Goal: Information Seeking & Learning: Learn about a topic

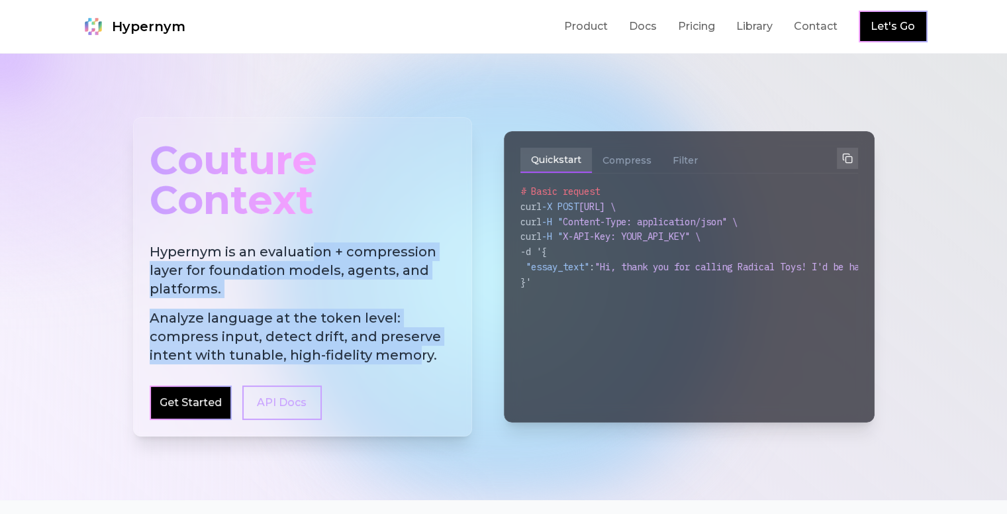
drag, startPoint x: 313, startPoint y: 248, endPoint x: 410, endPoint y: 356, distance: 145.3
click at [410, 356] on h2 "Hypernym is an evaluation + compression layer for foundation models, agents, an…" at bounding box center [303, 303] width 306 height 122
click at [410, 356] on span "Analyze language at the token level: compress input, detect drift, and preserve…" at bounding box center [303, 337] width 306 height 56
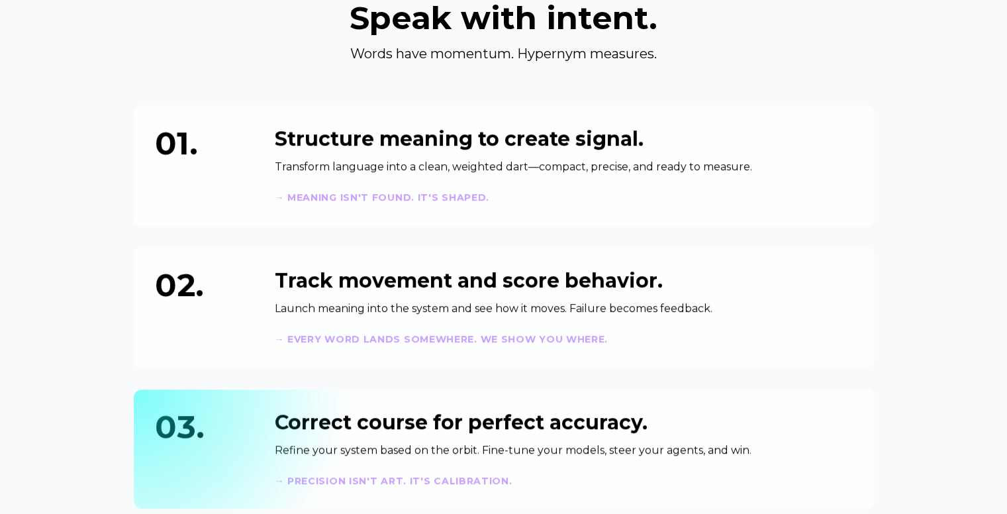
scroll to position [560, 0]
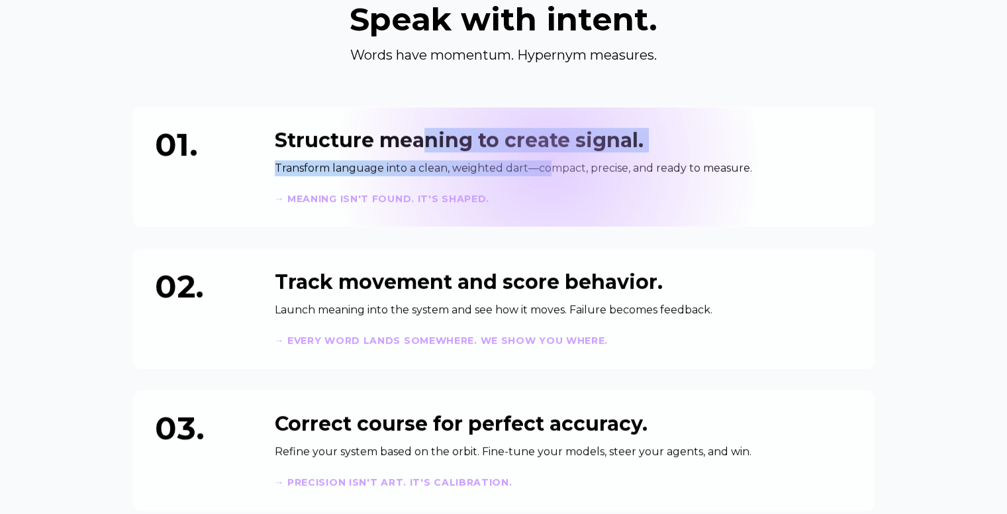
drag, startPoint x: 429, startPoint y: 146, endPoint x: 543, endPoint y: 160, distance: 114.7
click at [543, 160] on div "Structure meaning to create signal. Transform language into a clean, weighted d…" at bounding box center [564, 166] width 578 height 77
click at [543, 160] on p "Transform language into a clean, weighted dart—compact, precise, and ready to m…" at bounding box center [564, 168] width 578 height 16
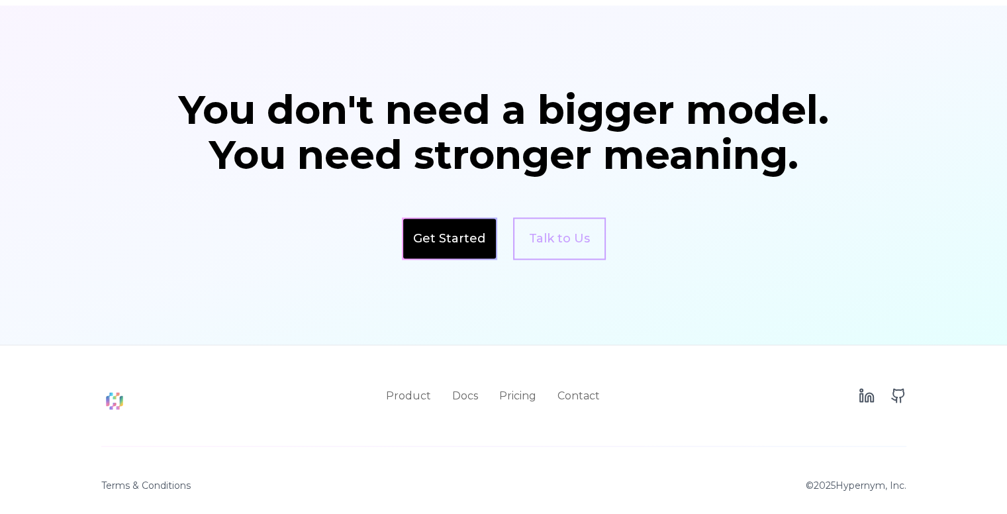
scroll to position [2246, 0]
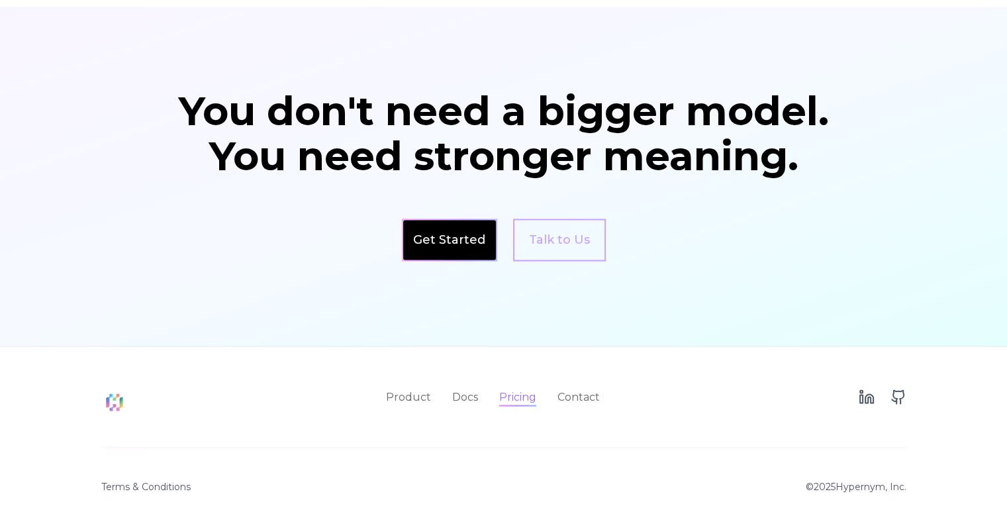
click at [503, 390] on link "Pricing" at bounding box center [517, 397] width 37 height 16
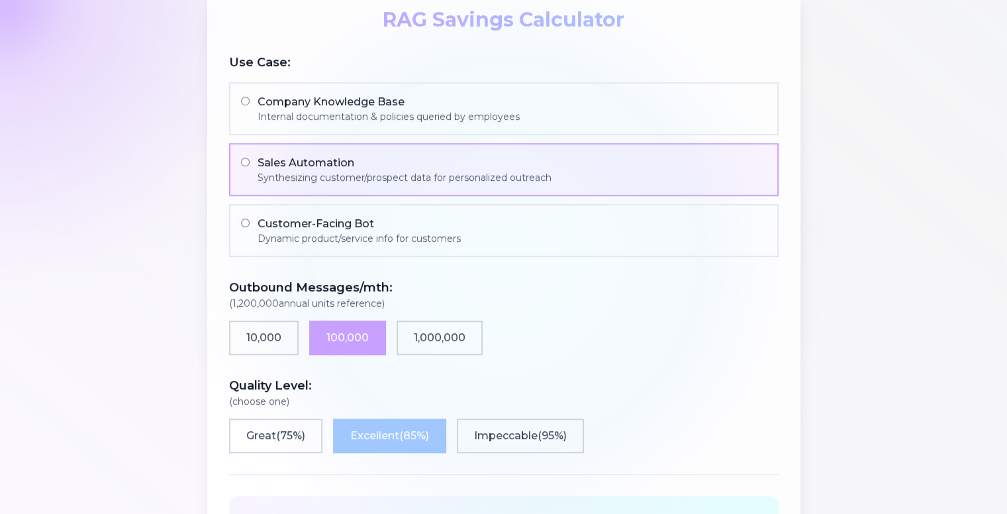
scroll to position [932, 0]
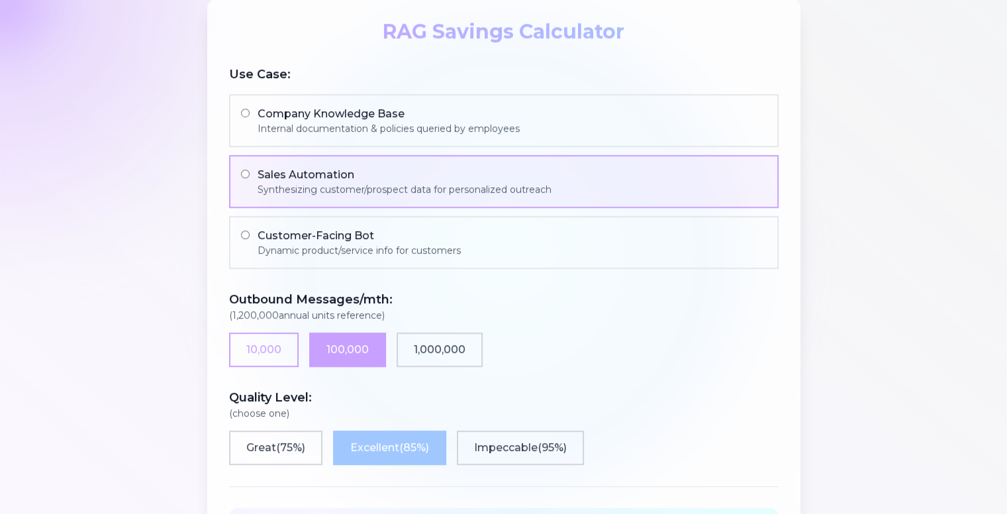
click at [283, 350] on button "10,000" at bounding box center [264, 349] width 70 height 34
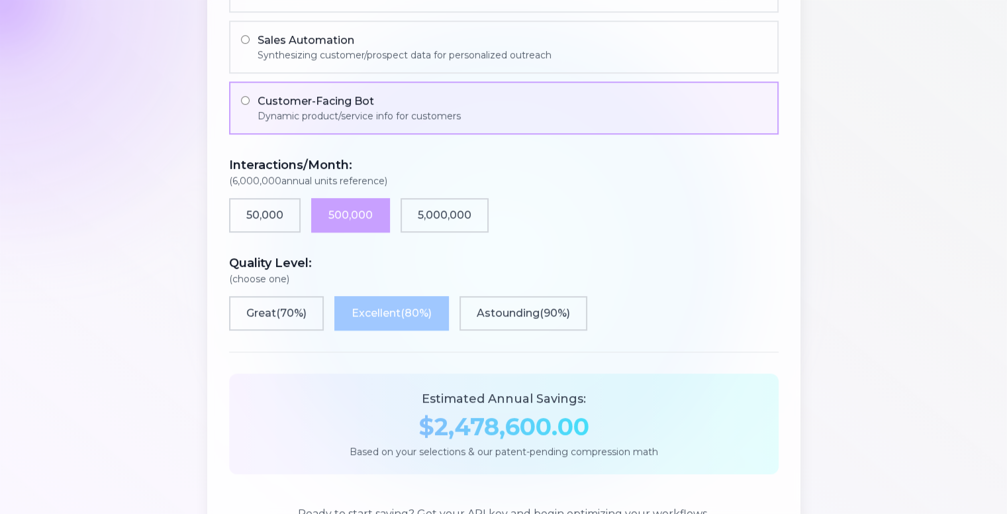
scroll to position [1076, 0]
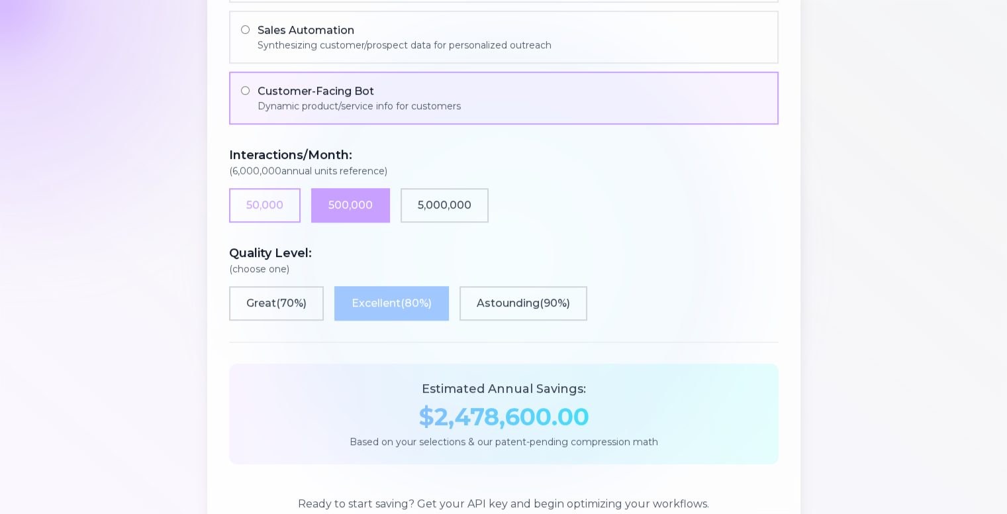
click at [257, 197] on button "50,000" at bounding box center [265, 205] width 72 height 34
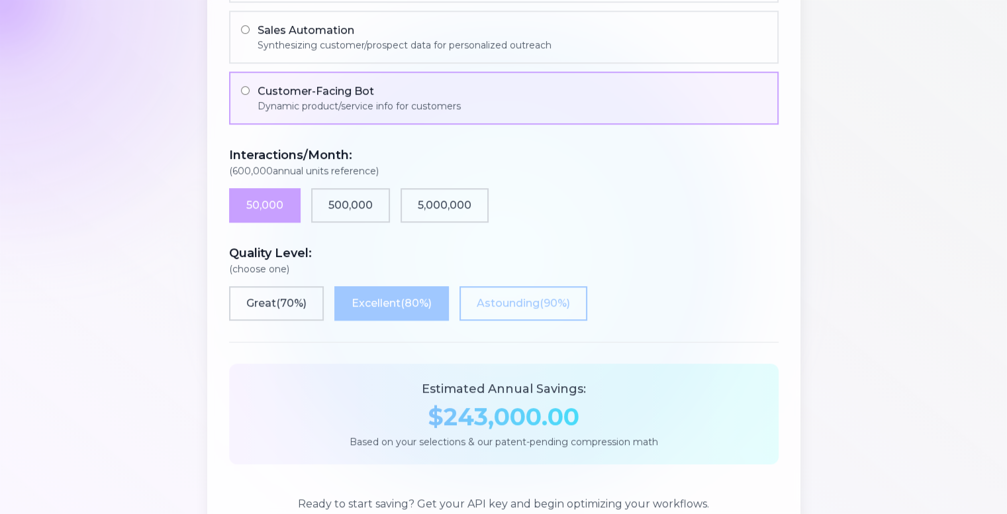
click at [550, 306] on button "Astounding ( 90 %)" at bounding box center [524, 303] width 128 height 34
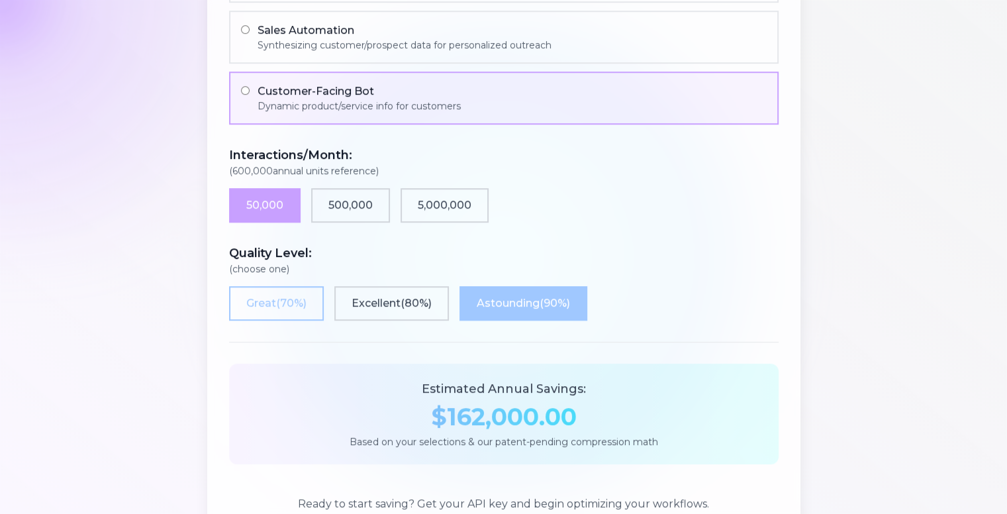
click at [266, 295] on button "Great ( 70 %)" at bounding box center [276, 303] width 95 height 34
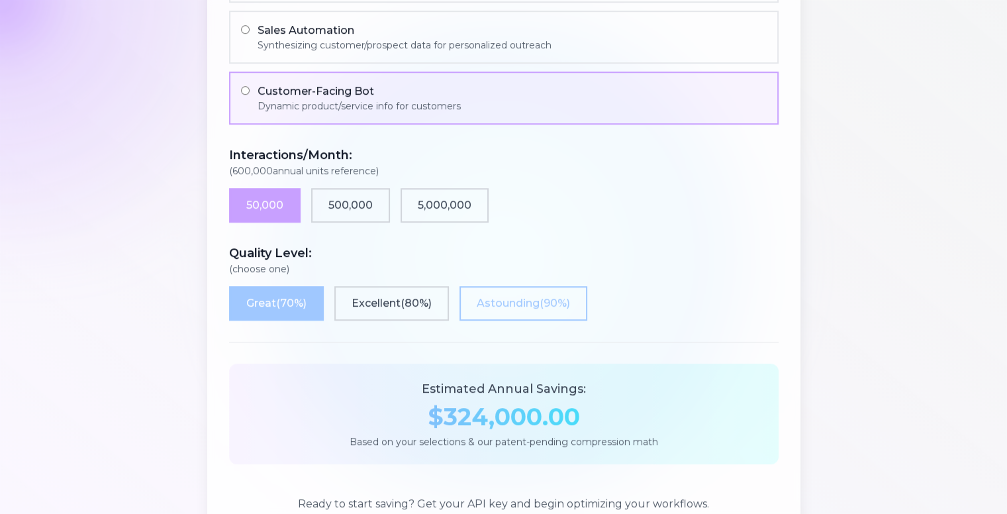
click at [506, 295] on button "Astounding ( 90 %)" at bounding box center [524, 303] width 128 height 34
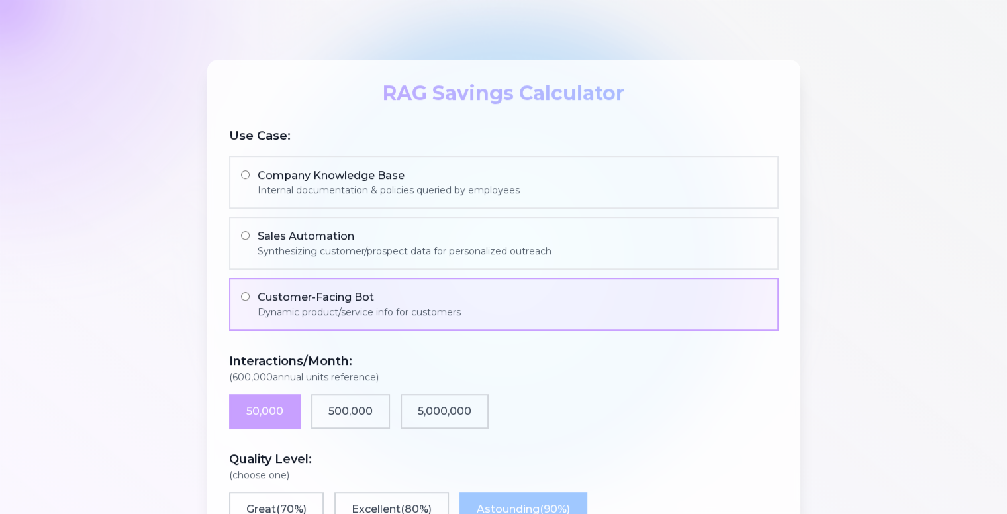
scroll to position [875, 0]
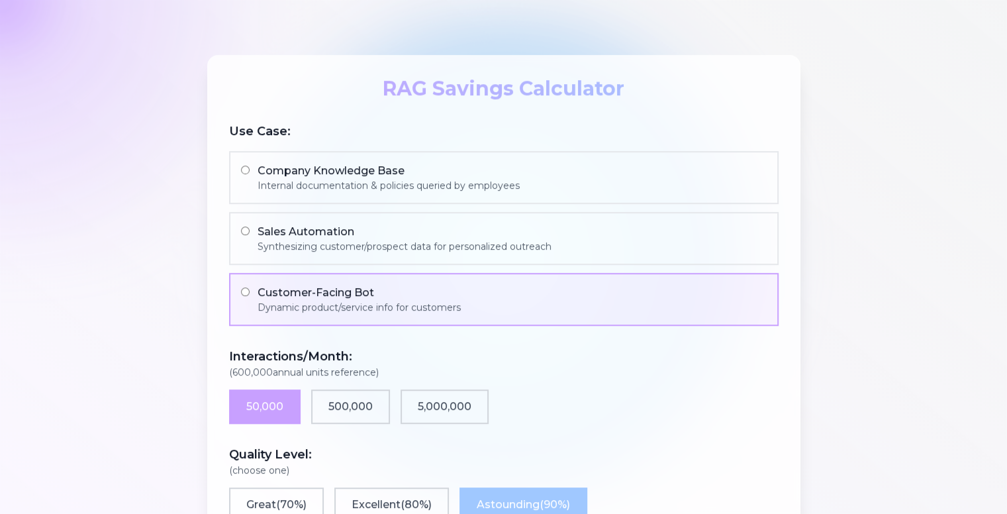
click at [418, 169] on div "Company Knowledge Base" at bounding box center [389, 171] width 262 height 16
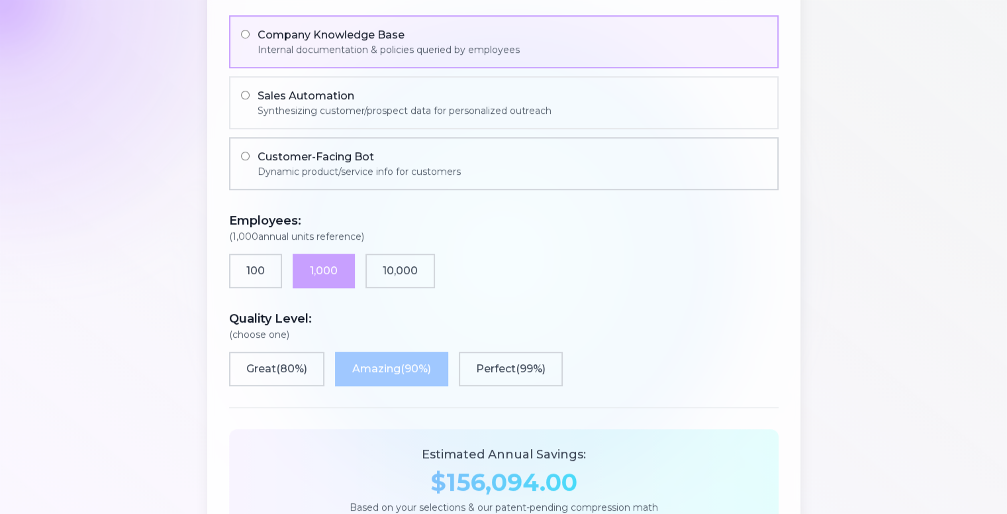
scroll to position [1016, 0]
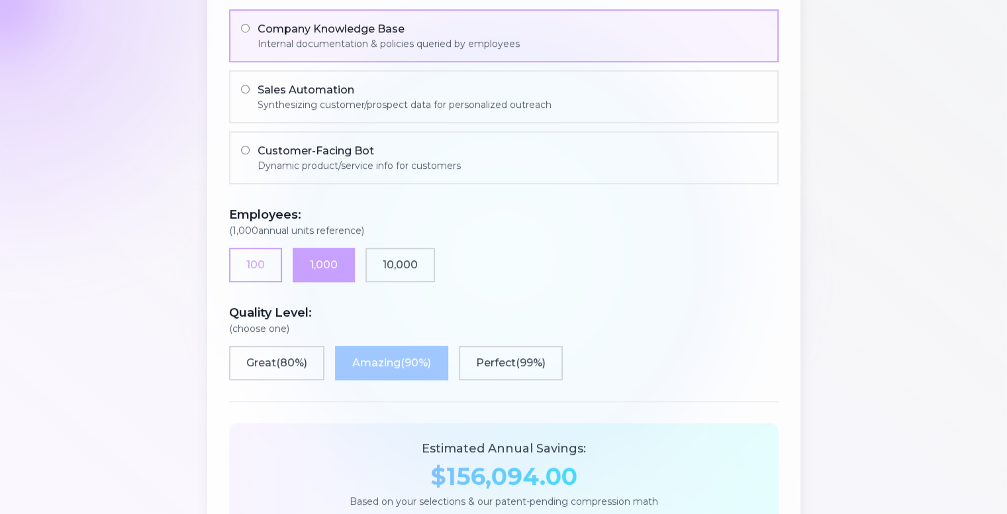
click at [263, 262] on button "100" at bounding box center [255, 265] width 53 height 34
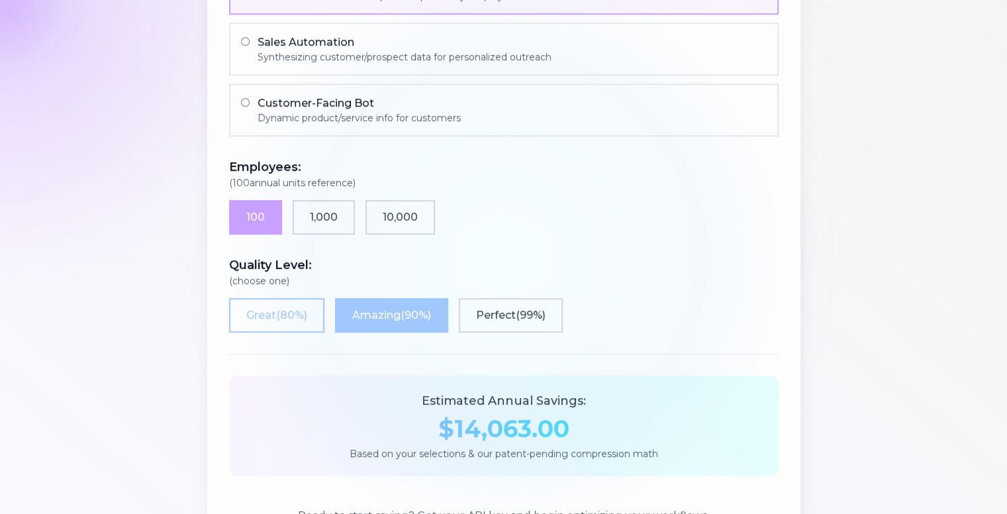
click at [313, 314] on button "Great ( 80 %)" at bounding box center [276, 315] width 95 height 34
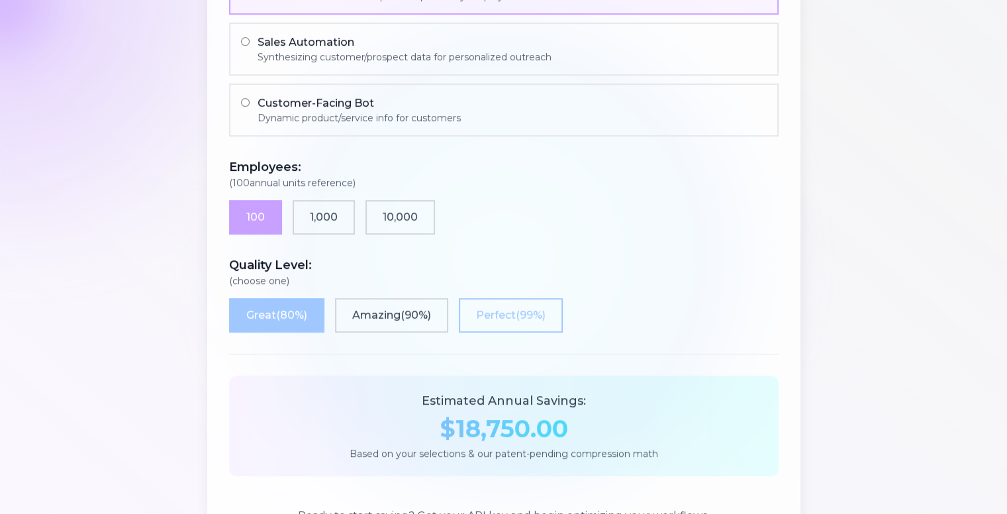
click at [502, 316] on button "Perfect ( 99 %)" at bounding box center [511, 315] width 104 height 34
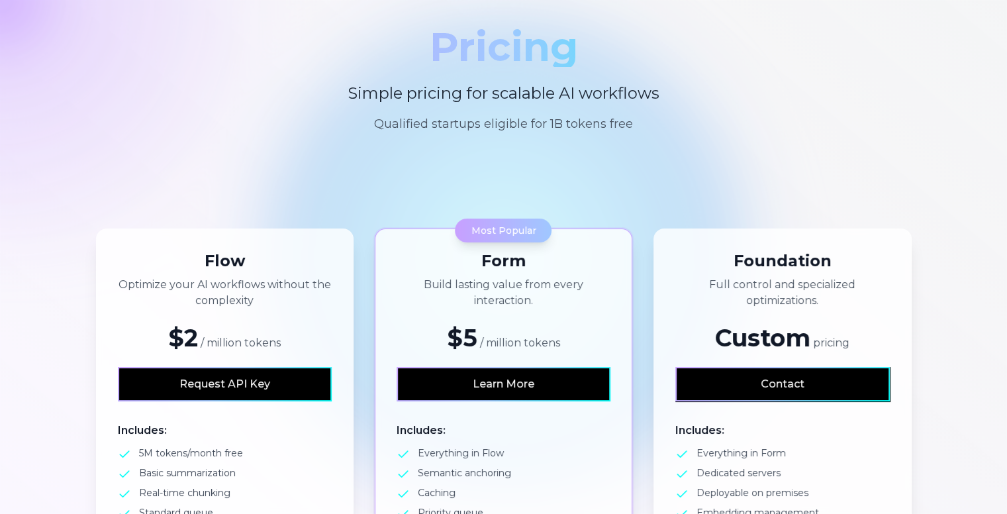
scroll to position [0, 0]
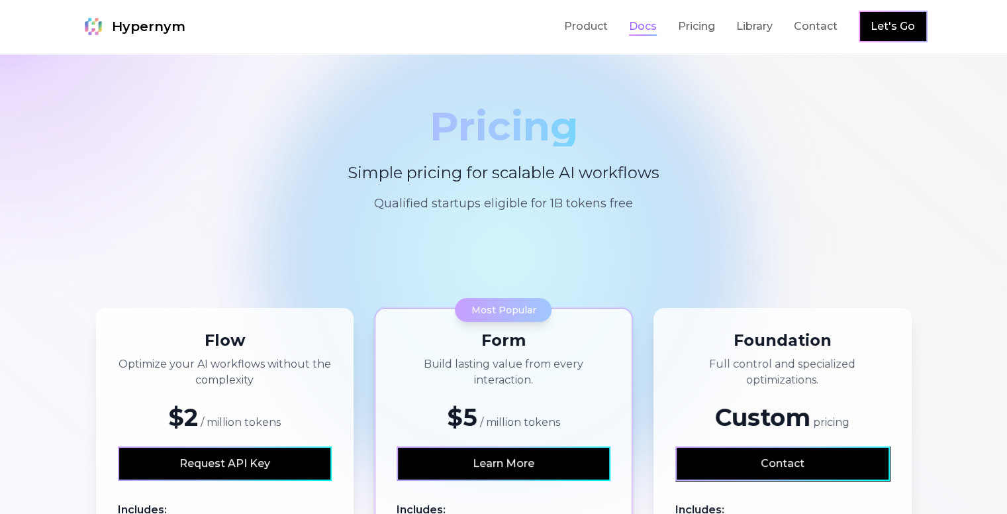
click at [657, 19] on link "Docs" at bounding box center [643, 27] width 28 height 16
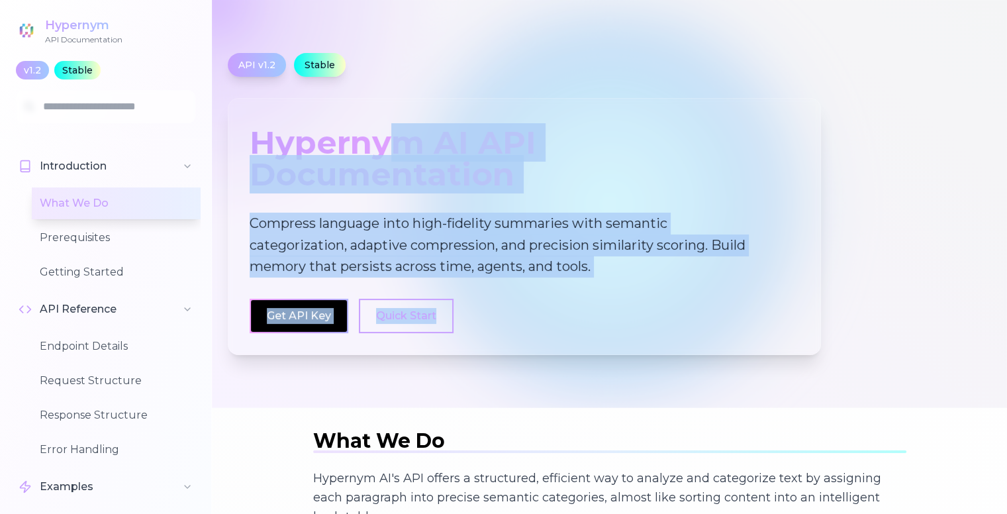
drag, startPoint x: 403, startPoint y: 147, endPoint x: 556, endPoint y: 315, distance: 226.9
click at [556, 315] on div "Hypernym AI API Documentation Compress language into high-fidelity summaries wi…" at bounding box center [524, 226] width 593 height 257
click at [556, 315] on div "Get API Key Quick Start" at bounding box center [525, 316] width 550 height 34
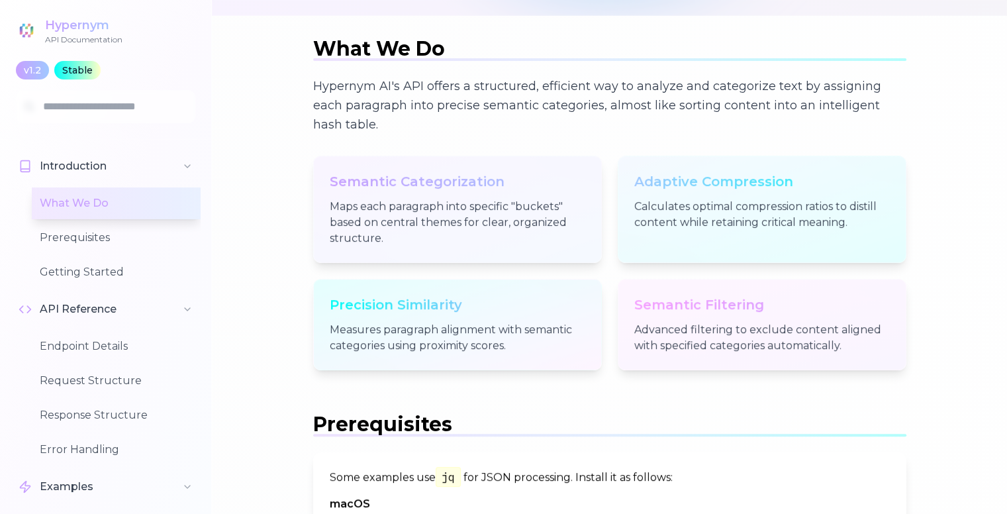
scroll to position [416, 0]
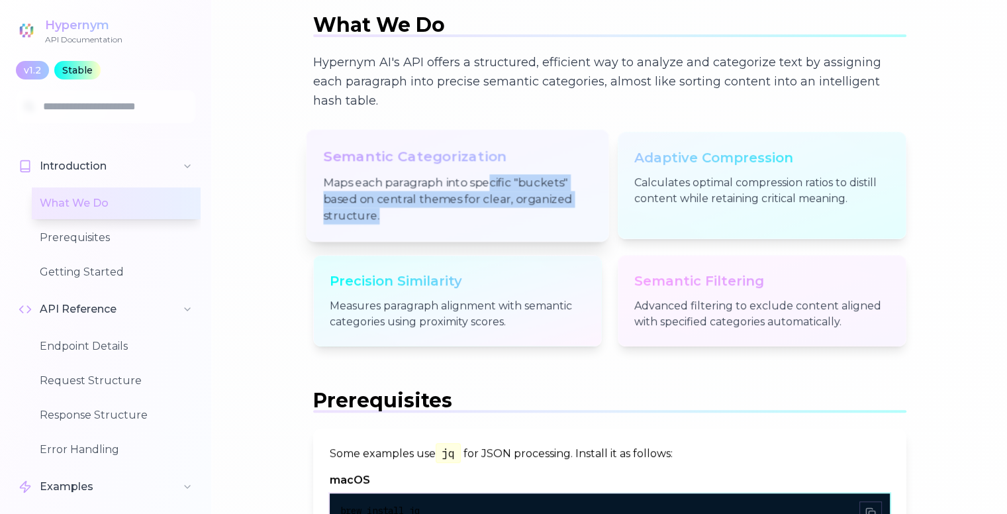
drag, startPoint x: 489, startPoint y: 185, endPoint x: 585, endPoint y: 213, distance: 100.6
click at [585, 213] on p "Maps each paragraph into specific "buckets" based on central themes for clear, …" at bounding box center [457, 199] width 268 height 50
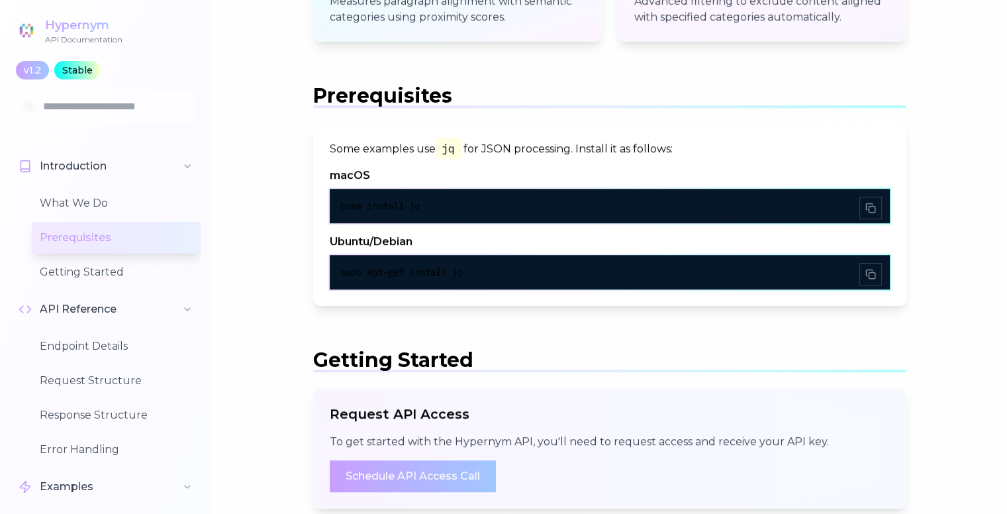
scroll to position [723, 0]
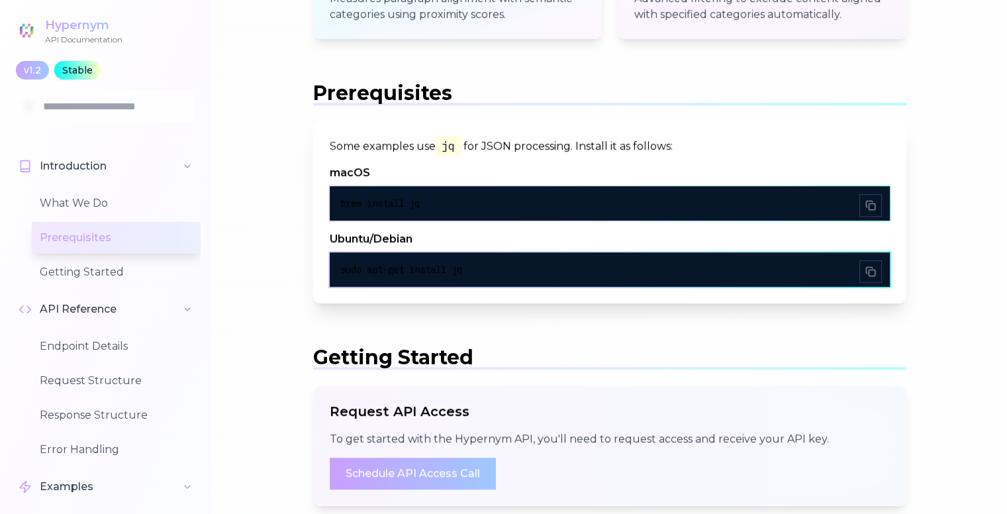
click at [553, 266] on div "sudo apt-get install jq" at bounding box center [609, 269] width 539 height 13
drag, startPoint x: 553, startPoint y: 266, endPoint x: 506, endPoint y: 273, distance: 47.7
click at [506, 273] on div "sudo apt-get install jq" at bounding box center [609, 269] width 539 height 13
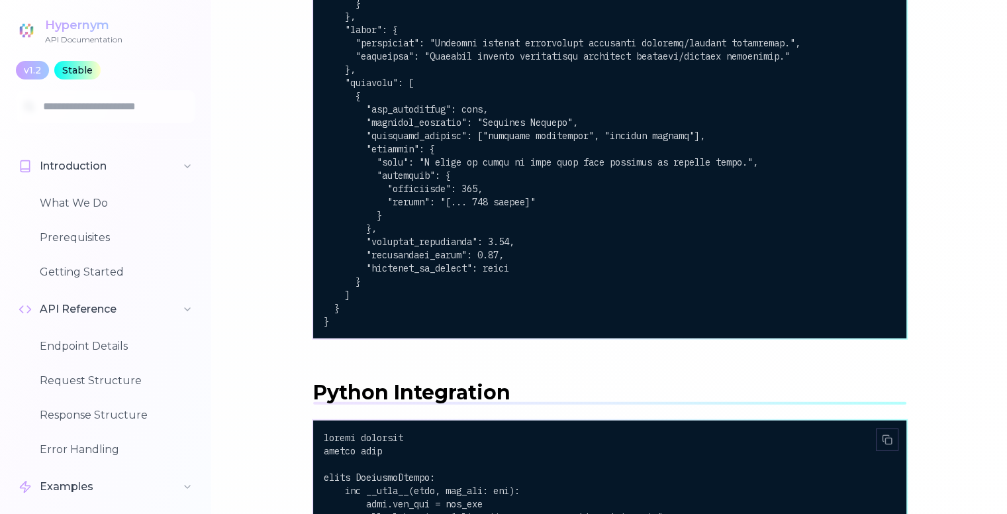
scroll to position [3437, 0]
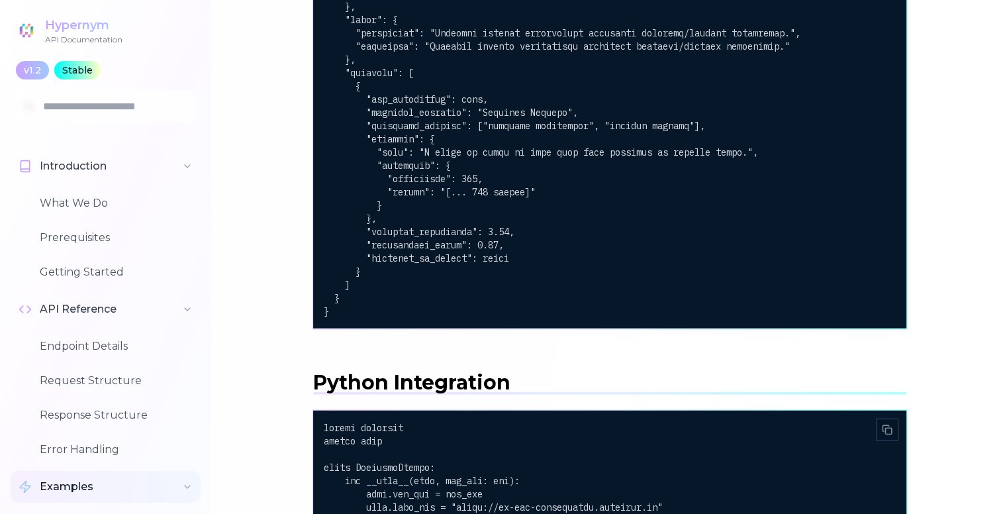
click at [139, 483] on button "Examples" at bounding box center [106, 487] width 190 height 32
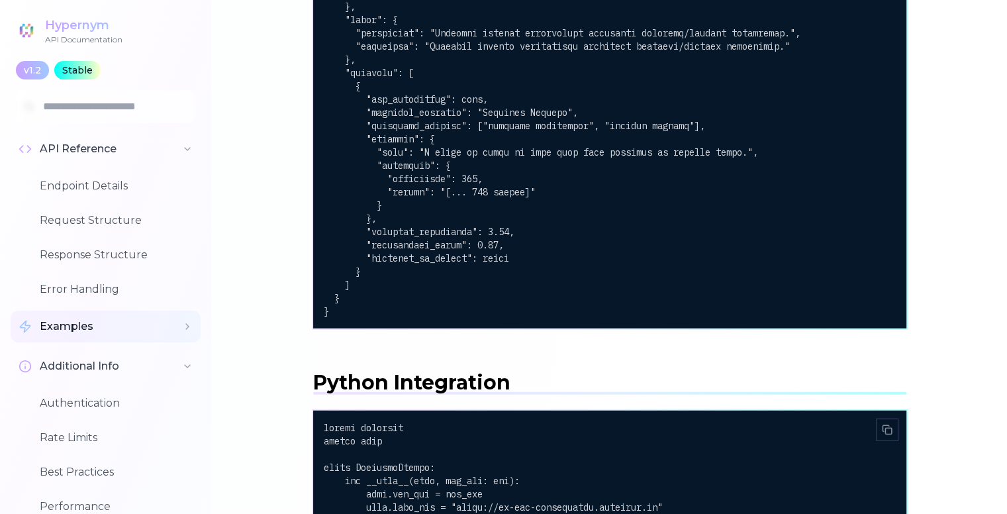
scroll to position [179, 0]
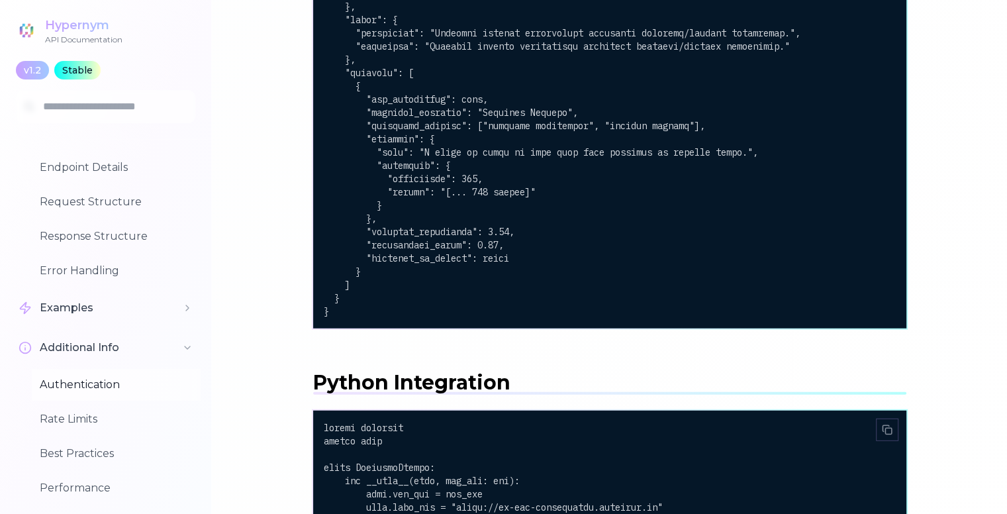
click at [134, 387] on button "Authentication" at bounding box center [116, 385] width 169 height 32
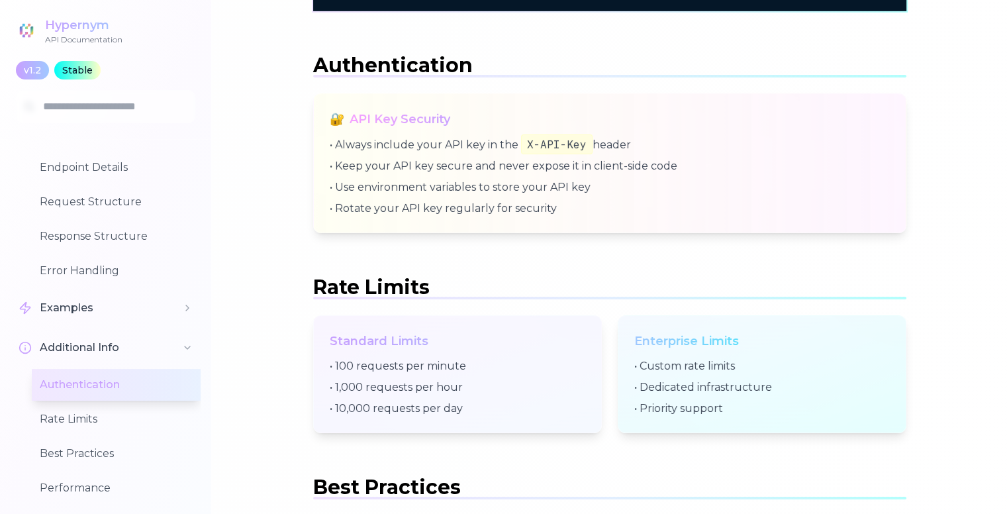
scroll to position [4443, 0]
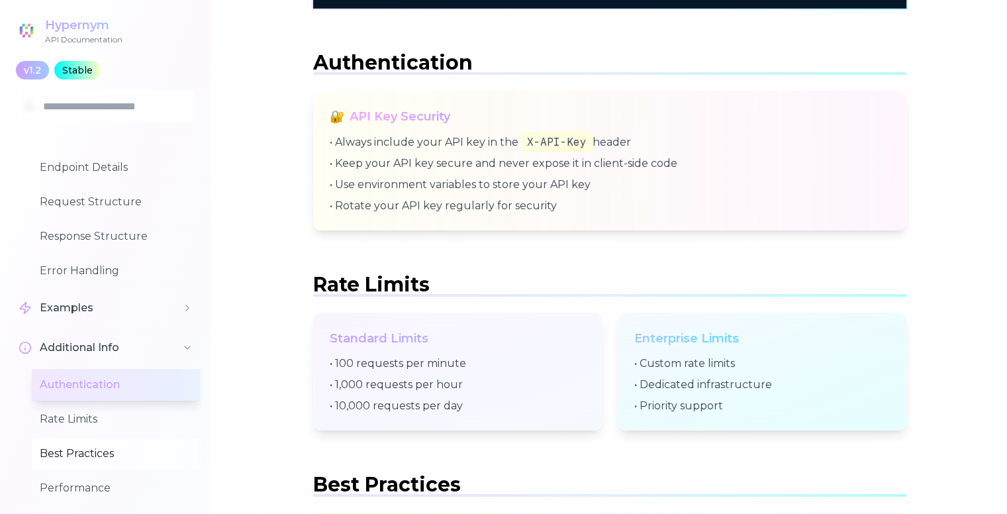
click at [114, 447] on button "Best Practices" at bounding box center [116, 454] width 169 height 32
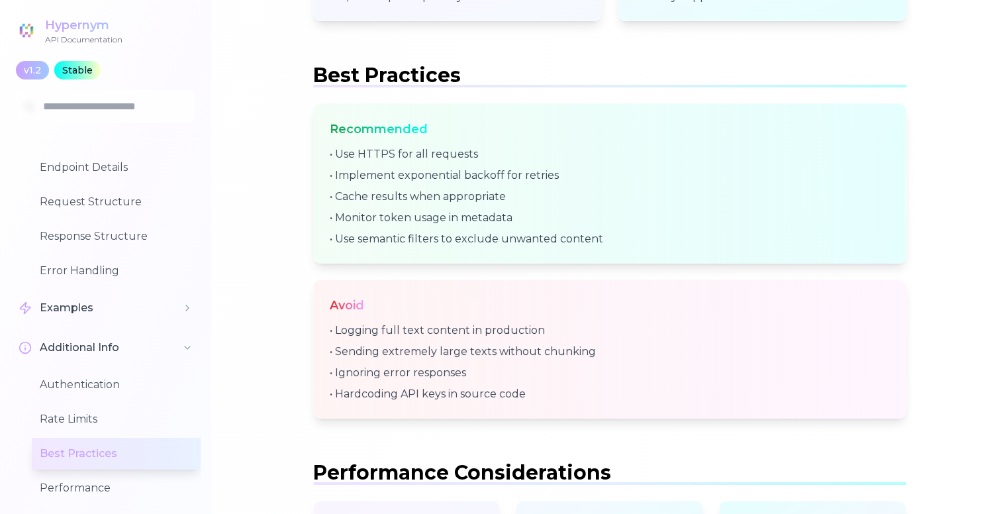
scroll to position [4864, 0]
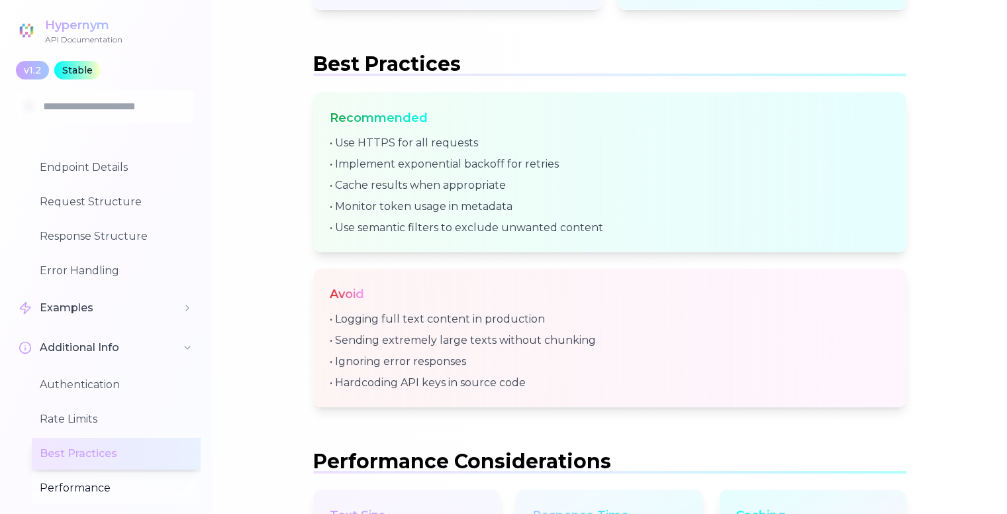
click at [124, 481] on button "Performance" at bounding box center [116, 488] width 169 height 32
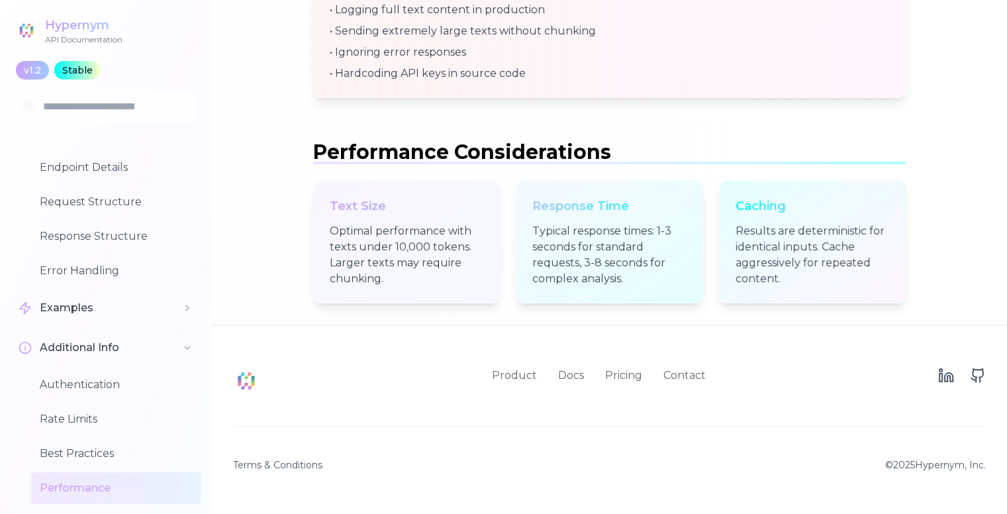
scroll to position [5183, 0]
click at [347, 264] on p "Optimal performance with texts under 10,000 tokens. Larger texts may require ch…" at bounding box center [407, 255] width 162 height 67
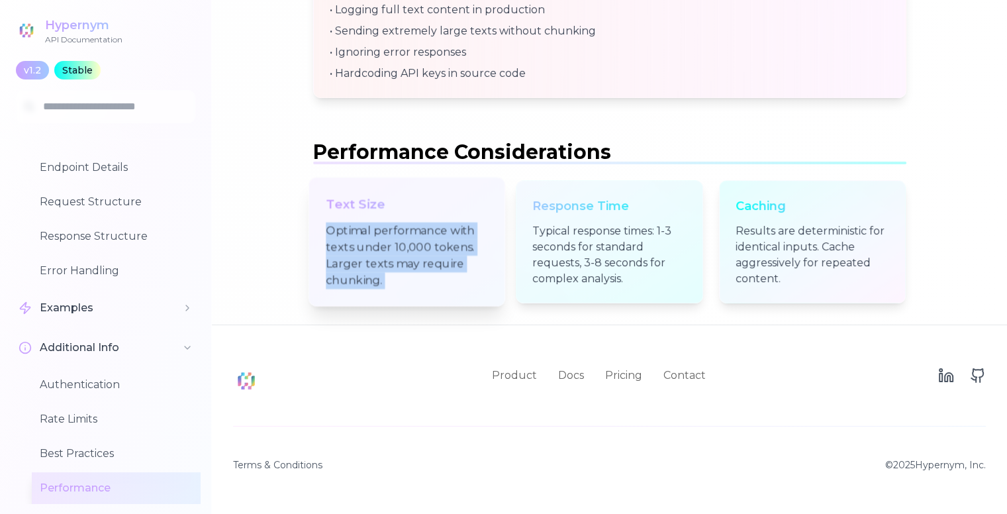
click at [347, 264] on p "Optimal performance with texts under 10,000 tokens. Larger texts may require ch…" at bounding box center [407, 255] width 162 height 67
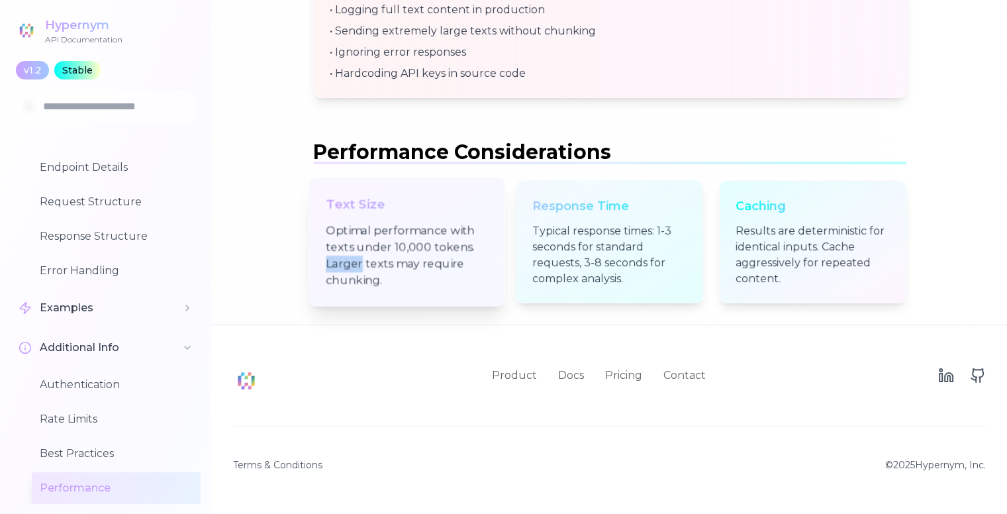
click at [347, 264] on p "Optimal performance with texts under 10,000 tokens. Larger texts may require ch…" at bounding box center [407, 255] width 162 height 67
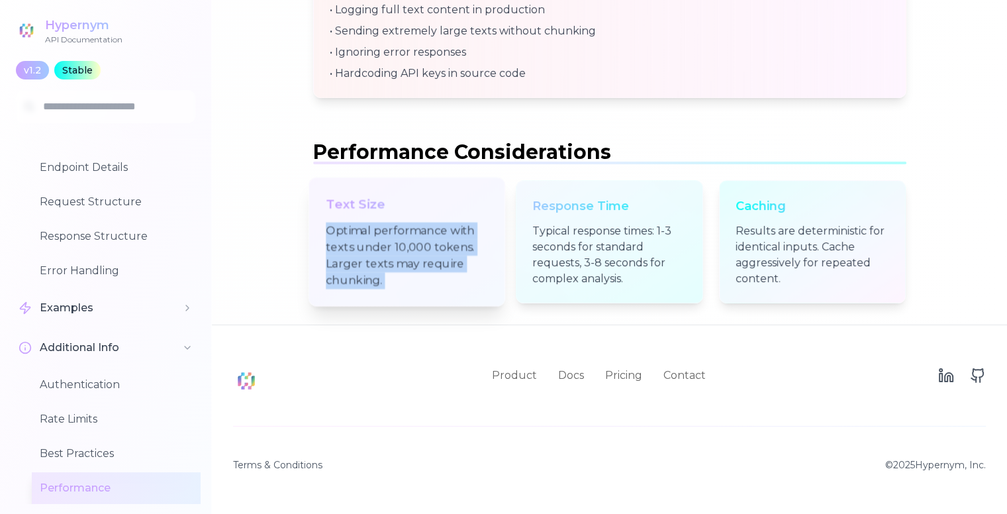
click at [347, 264] on p "Optimal performance with texts under 10,000 tokens. Larger texts may require ch…" at bounding box center [407, 255] width 162 height 67
